Goal: Task Accomplishment & Management: Complete application form

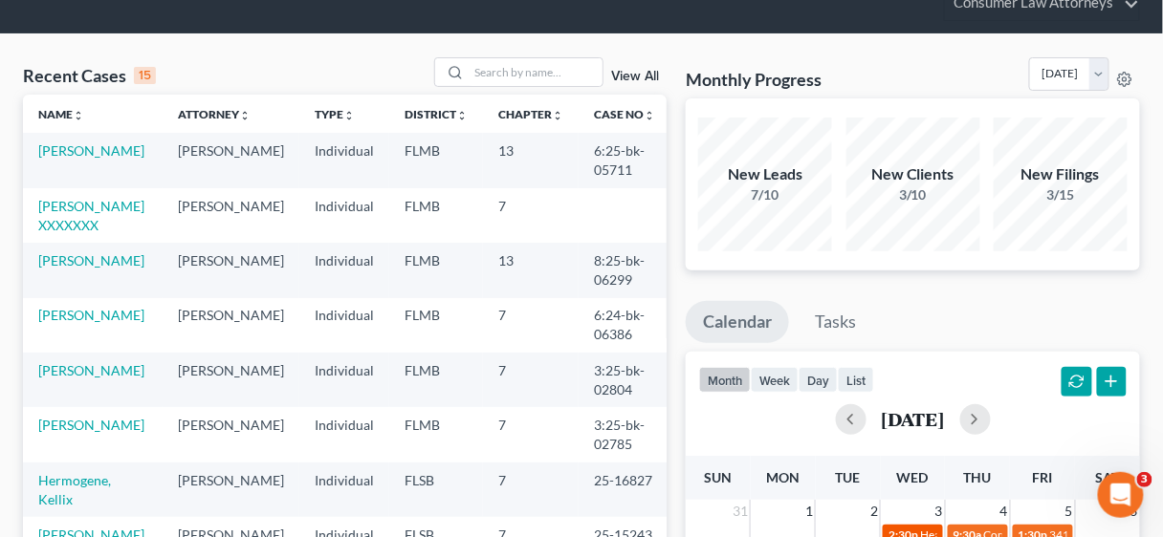
scroll to position [229, 0]
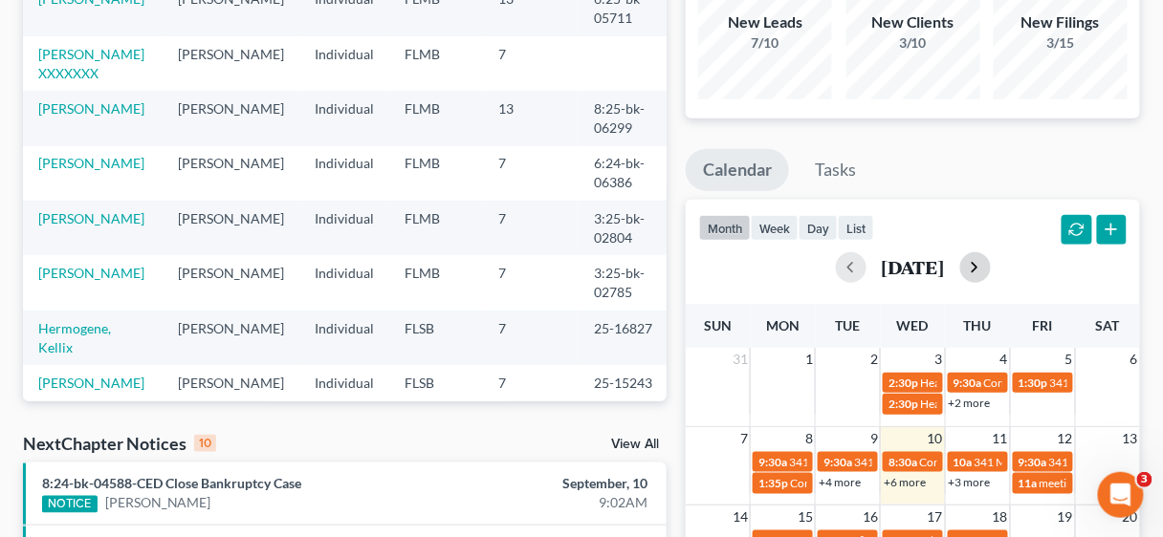
click at [991, 261] on button "button" at bounding box center [975, 267] width 31 height 31
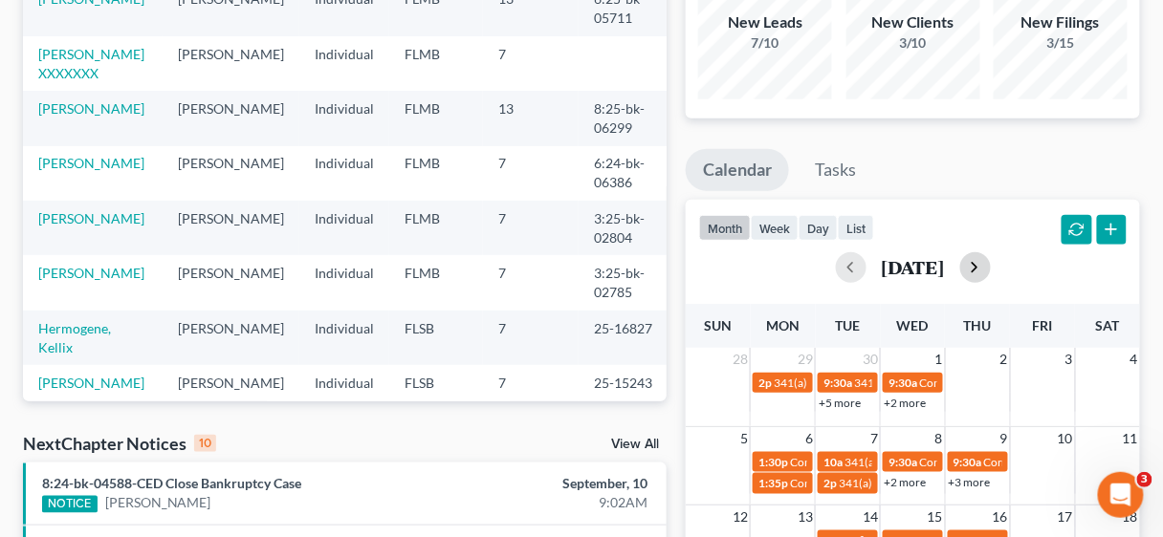
click at [1021, 261] on div "[DATE]" at bounding box center [912, 267] width 427 height 31
click at [991, 265] on button "button" at bounding box center [975, 267] width 31 height 31
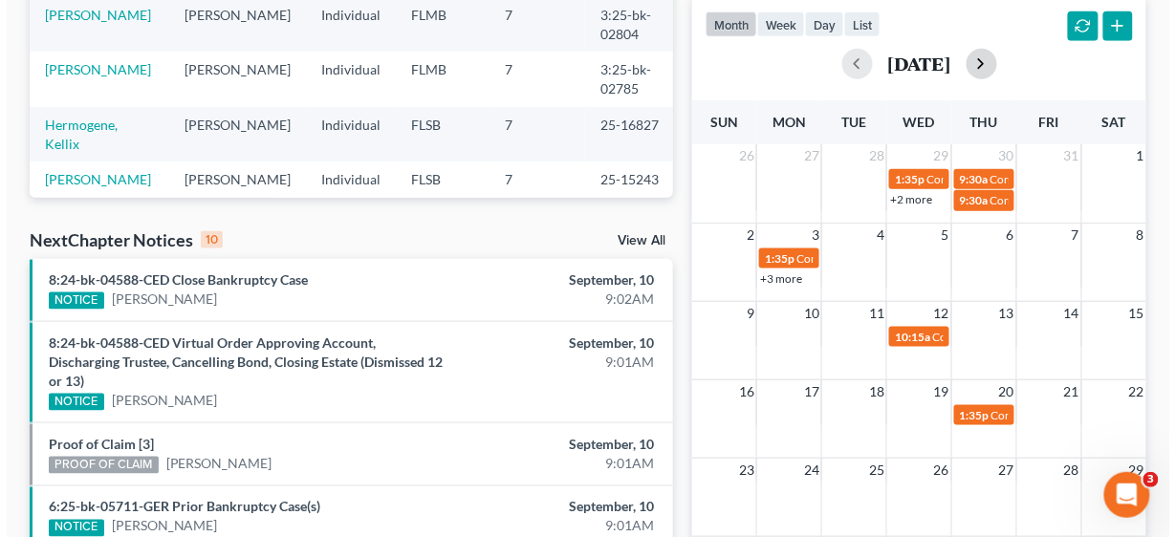
scroll to position [459, 0]
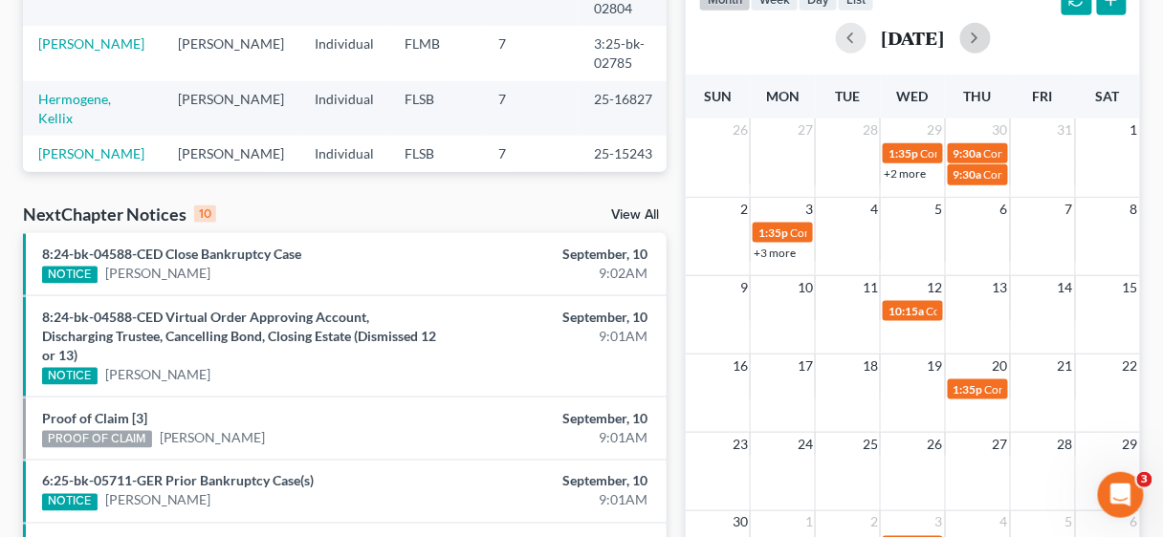
click at [788, 318] on td at bounding box center [783, 310] width 65 height 22
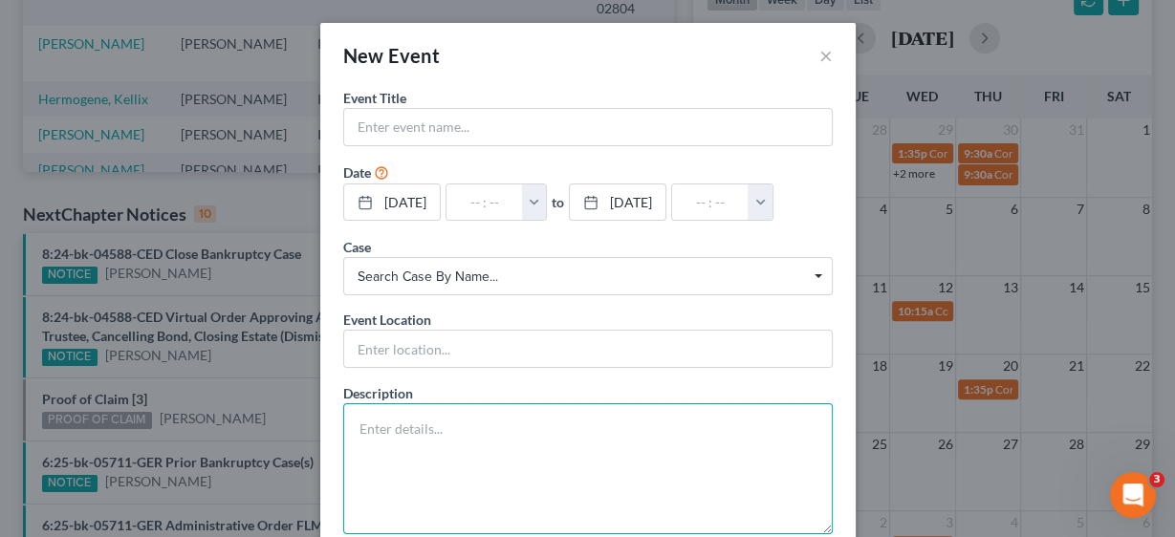
paste textarea "RESCHEDULED Meeting of Creditors 341(a) meeting to be held on [DATE] 11:00 AM v…"
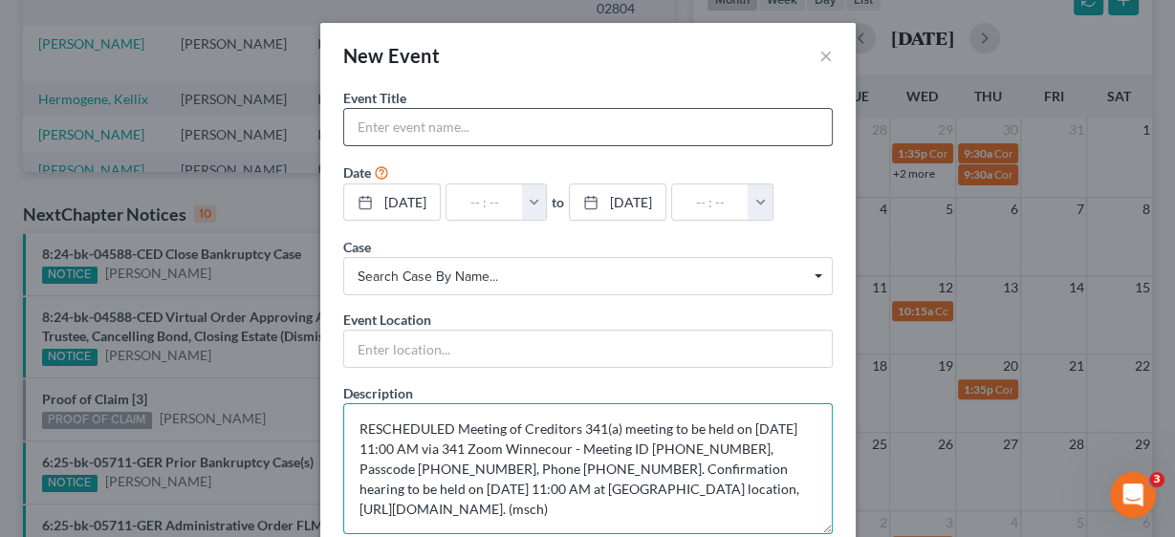
type textarea "RESCHEDULED Meeting of Creditors 341(a) meeting to be held on [DATE] 11:00 AM v…"
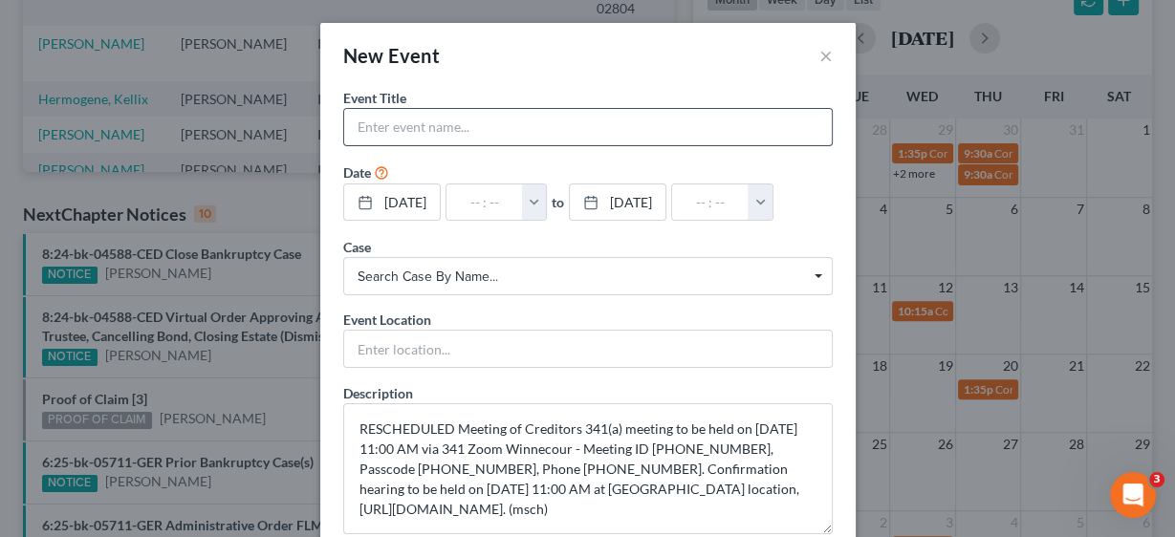
click at [396, 123] on input "text" at bounding box center [588, 127] width 488 height 36
type input "341 & Concilation Hearing [PERSON_NAME]"
click at [547, 195] on button "button" at bounding box center [534, 203] width 25 height 36
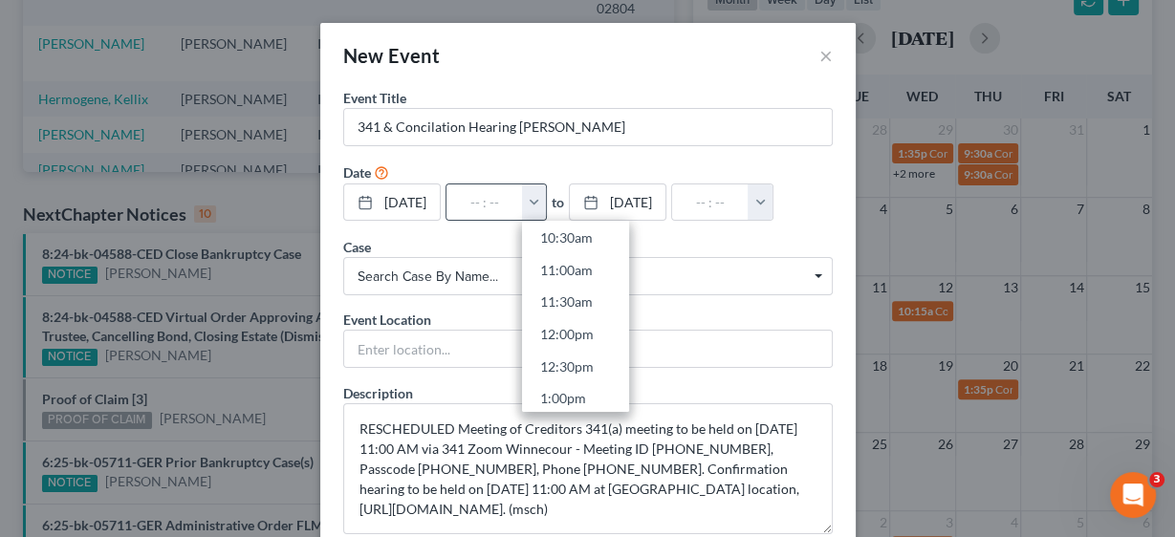
scroll to position [688, 0]
click at [591, 257] on link "11:00am" at bounding box center [575, 263] width 107 height 33
type input "11:00am"
type input "12:00pm"
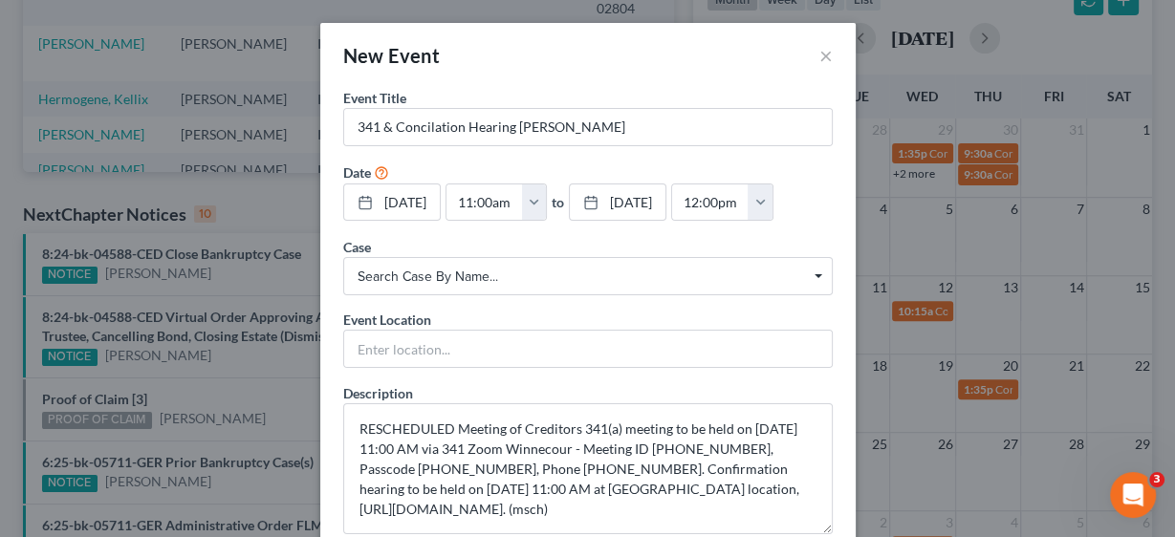
click at [469, 278] on span "Search case by name..." at bounding box center [588, 277] width 461 height 20
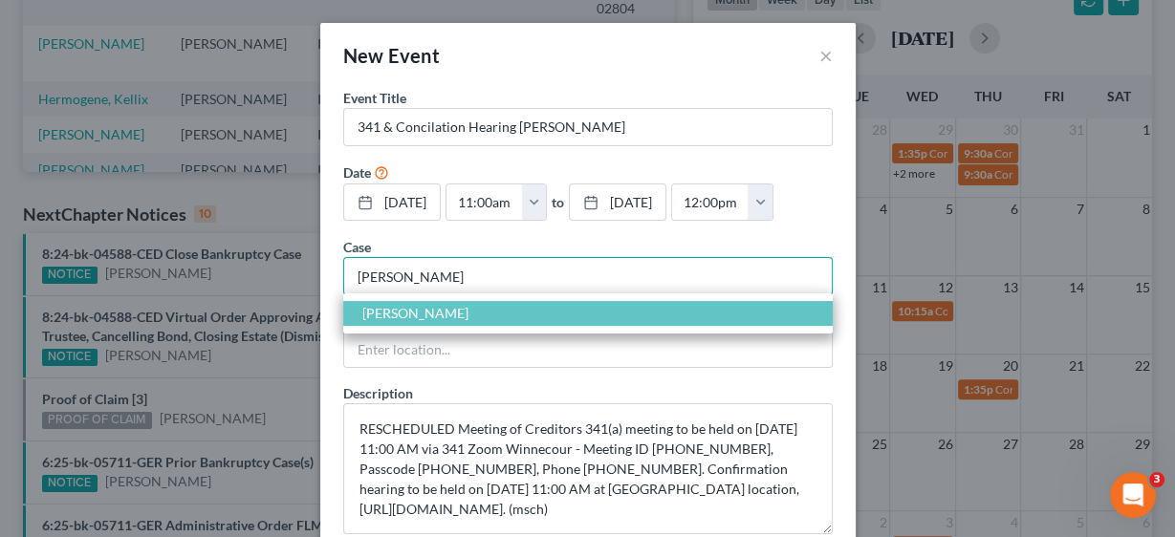
type input "[PERSON_NAME]"
click at [455, 312] on span "[PERSON_NAME]" at bounding box center [415, 313] width 106 height 16
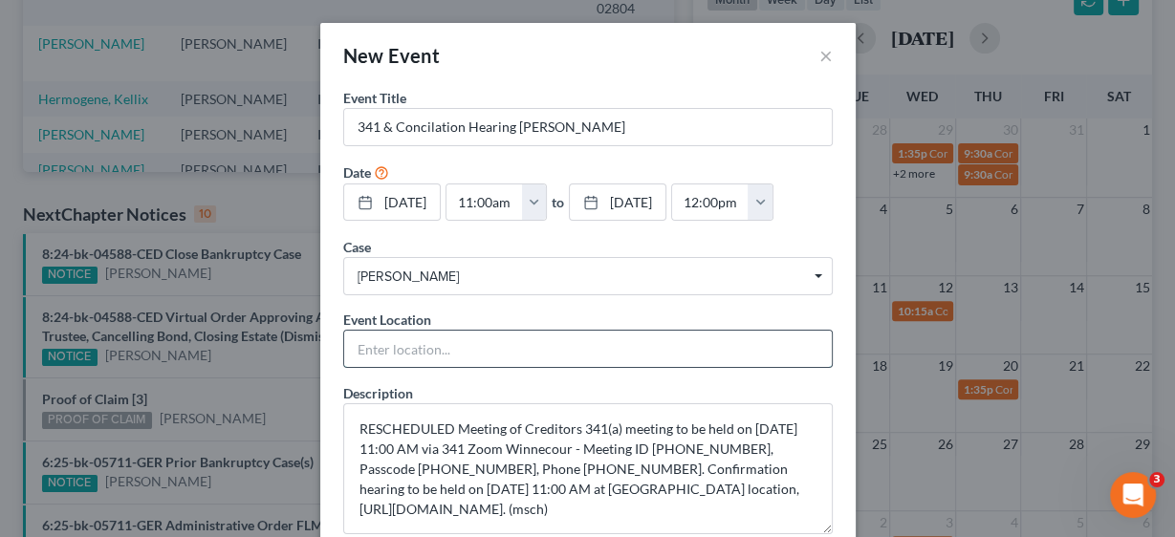
click at [433, 339] on input "text" at bounding box center [588, 349] width 488 height 36
type input "Zoom"
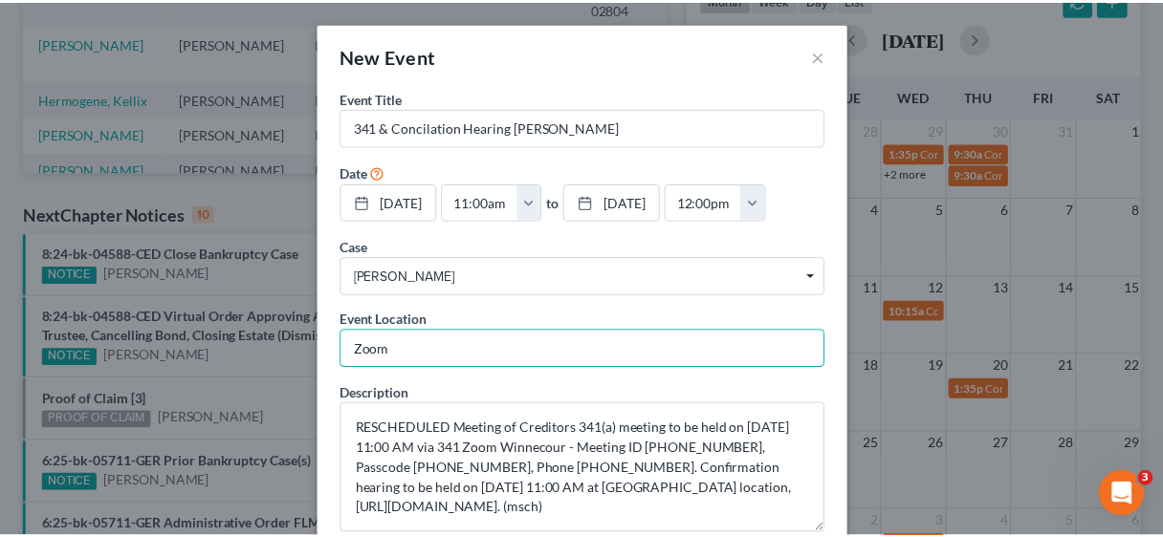
scroll to position [114, 0]
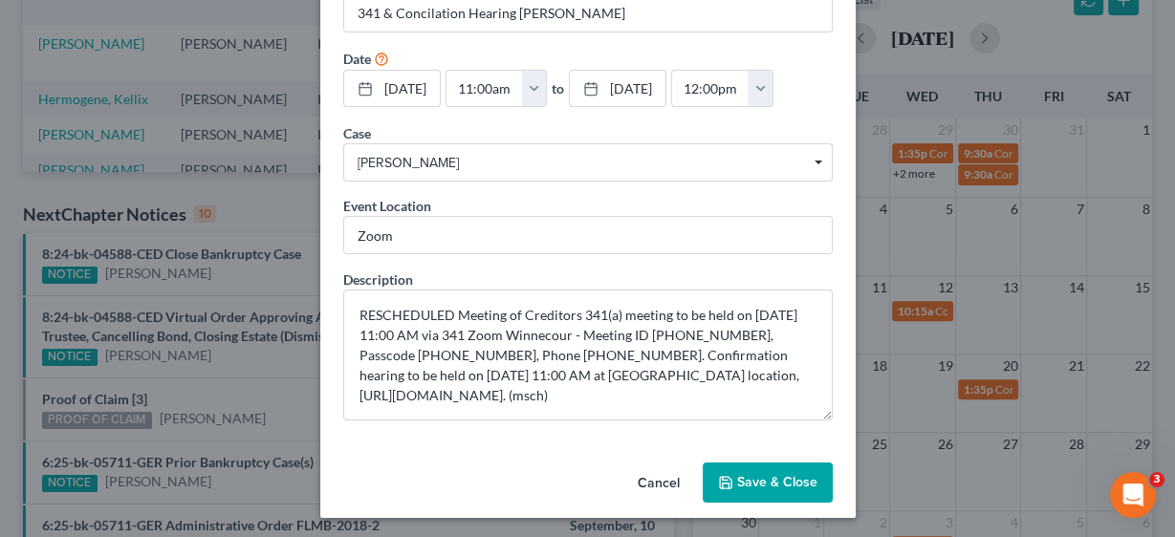
click at [770, 470] on button "Save & Close" at bounding box center [768, 483] width 130 height 40
